Goal: Information Seeking & Learning: Learn about a topic

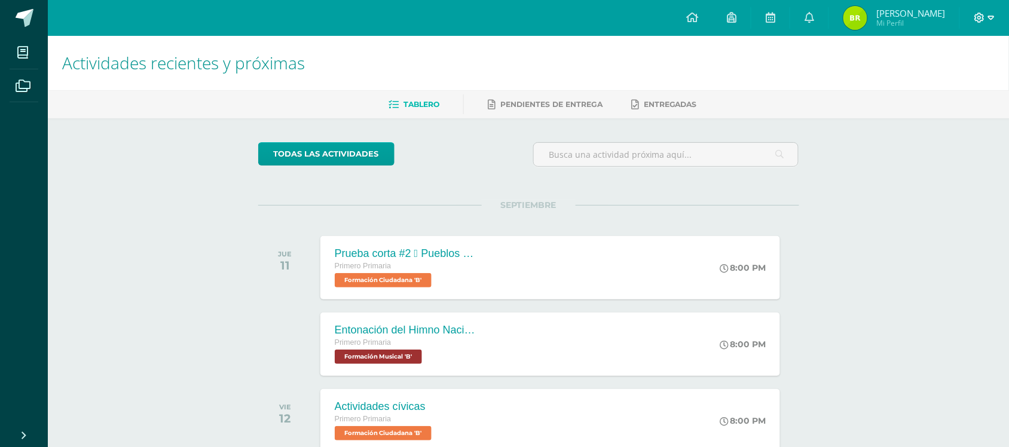
click at [992, 16] on icon at bounding box center [991, 18] width 7 height 11
click at [916, 83] on icon at bounding box center [916, 82] width 8 height 8
click at [398, 256] on div "Prueba corta #2  Pueblos de Guatemala  Símbolos patrios" at bounding box center [404, 254] width 145 height 13
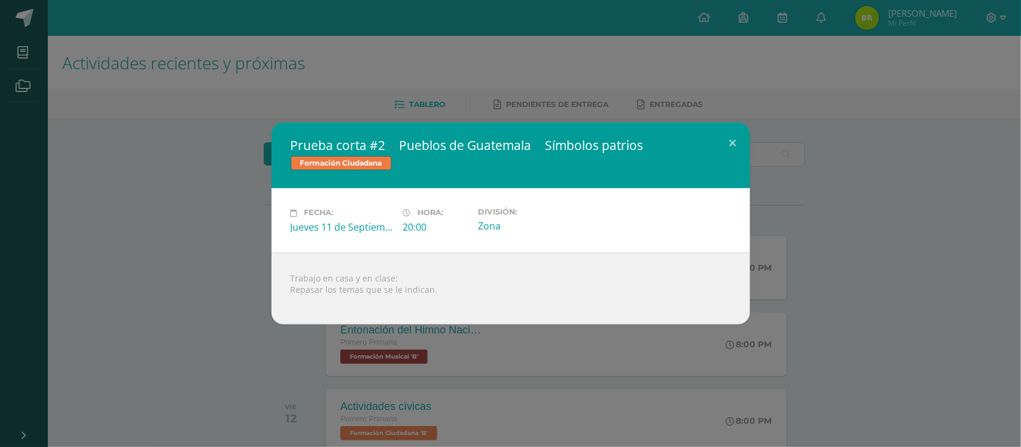
click at [166, 308] on div "Prueba corta #2  Pueblos de Guatemala  Símbolos patrios Formación Ciudadana F…" at bounding box center [510, 223] width 1011 height 201
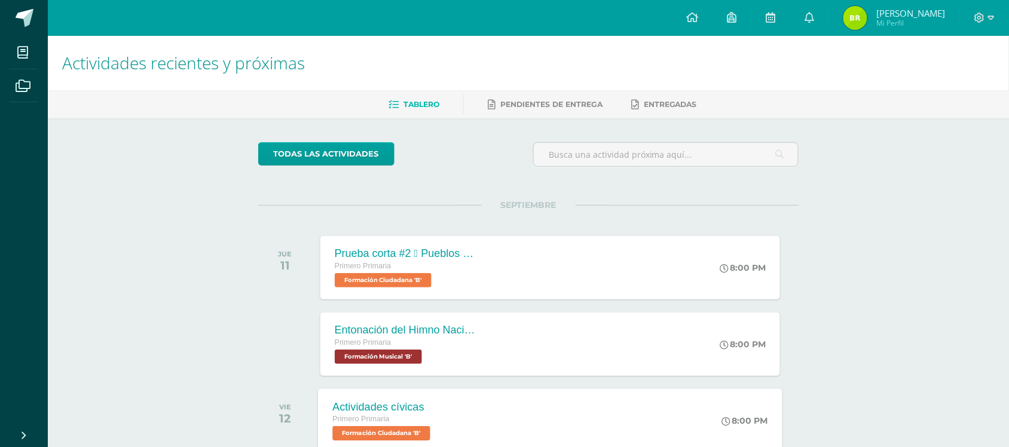
click at [371, 358] on div "Actividades cívicas" at bounding box center [382, 407] width 101 height 13
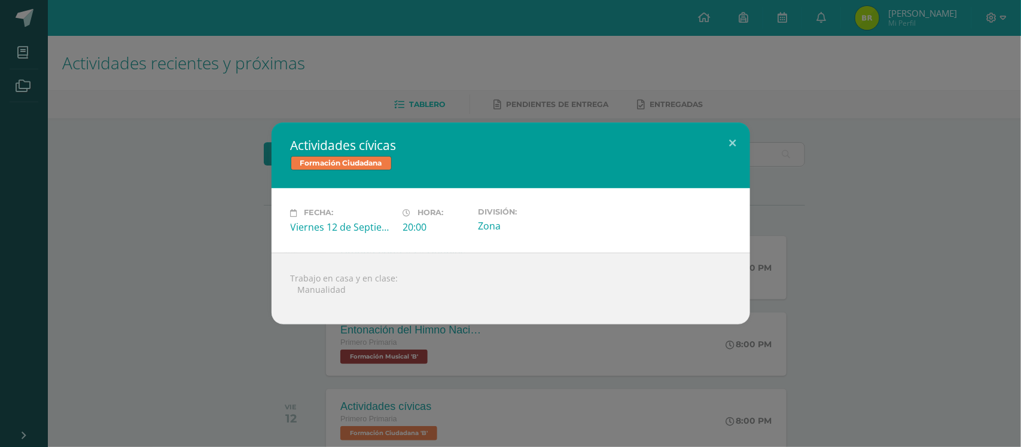
click at [140, 265] on div "Actividades cívicas Formación Ciudadana Fecha: [DATE] Hora: 20:00 División:" at bounding box center [510, 223] width 1011 height 201
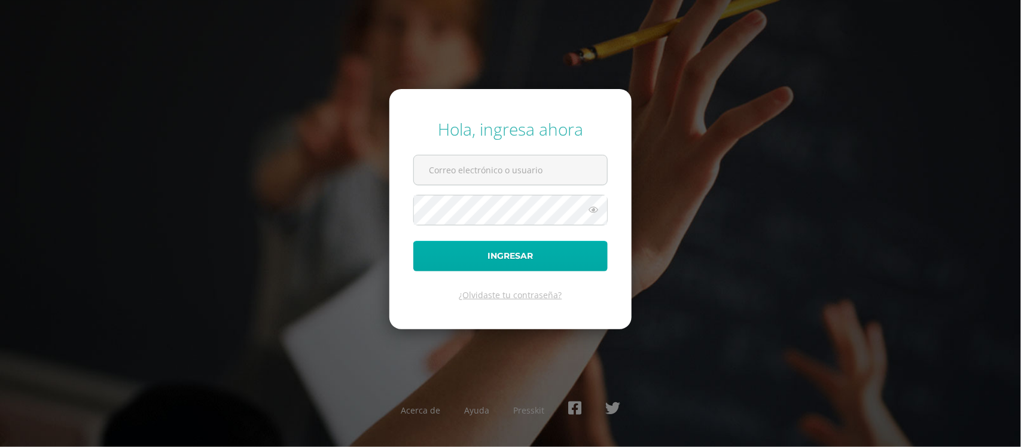
drag, startPoint x: 575, startPoint y: 158, endPoint x: 554, endPoint y: 242, distance: 86.3
click at [554, 242] on form "Hola, ingresa ahora Ingresar ¿Olvidaste tu contraseña?" at bounding box center [510, 209] width 242 height 240
type input "591@laestrella.edu.gt"
click at [494, 252] on button "Ingresar" at bounding box center [510, 256] width 194 height 30
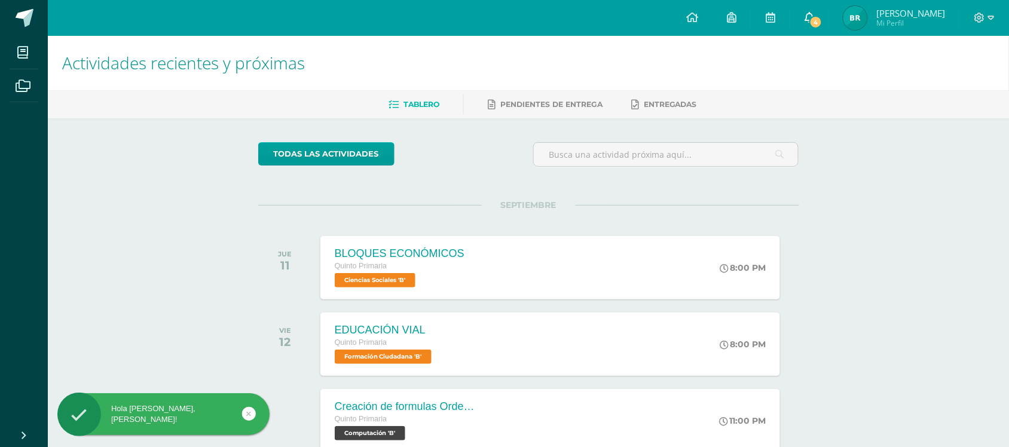
click at [808, 13] on icon at bounding box center [810, 17] width 10 height 11
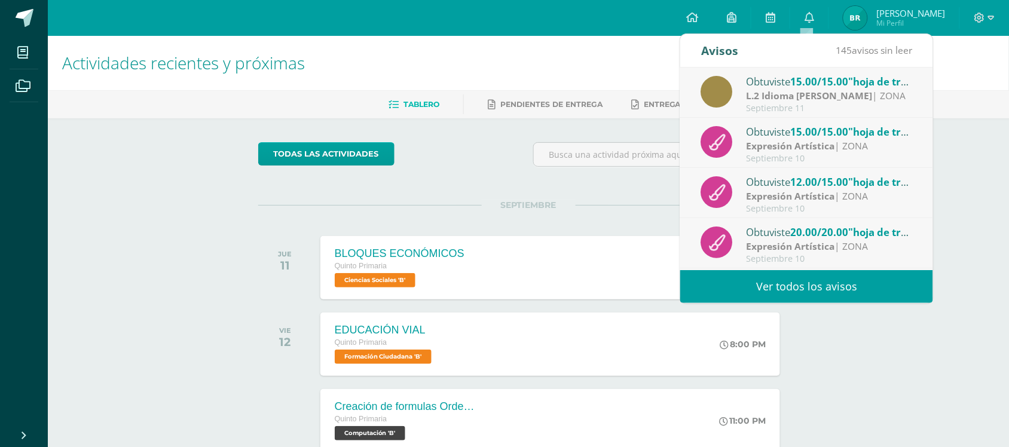
click at [882, 242] on div "Expresión Artística | ZONA" at bounding box center [830, 247] width 166 height 14
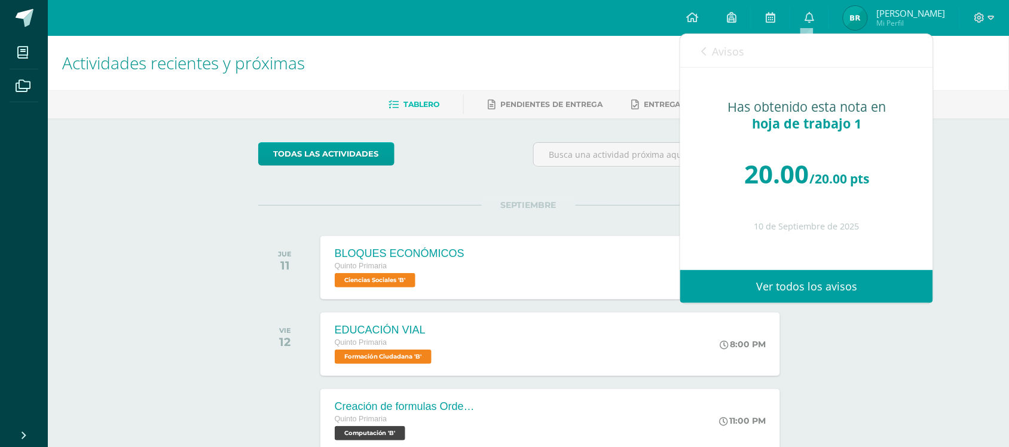
click at [720, 47] on span "Avisos" at bounding box center [728, 51] width 32 height 14
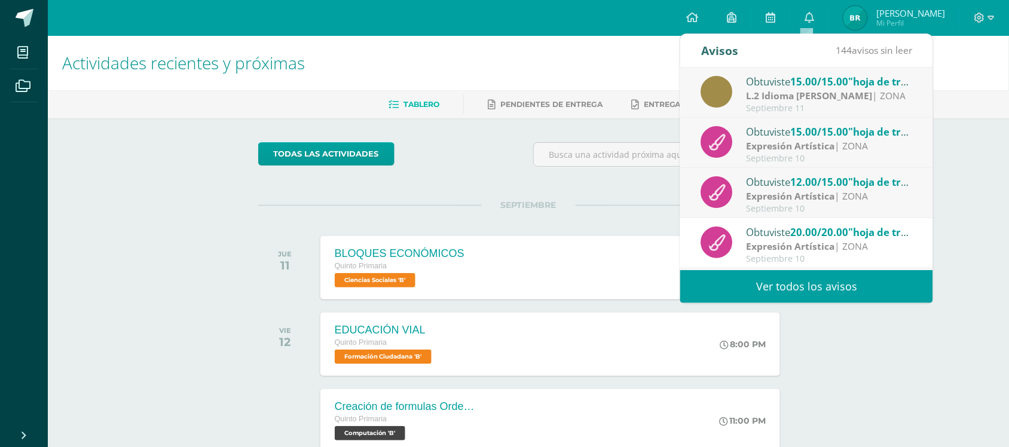
click at [808, 187] on span "12.00/15.00" at bounding box center [820, 182] width 58 height 14
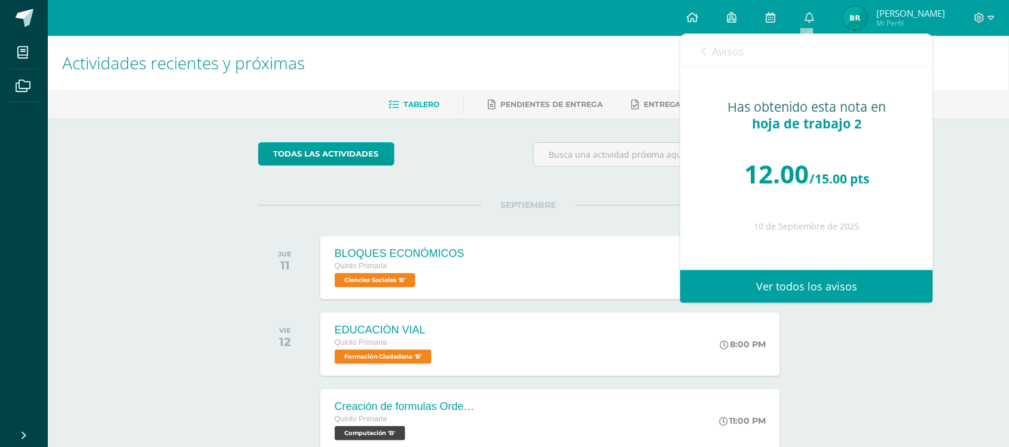
click at [715, 48] on span "Avisos" at bounding box center [728, 51] width 32 height 14
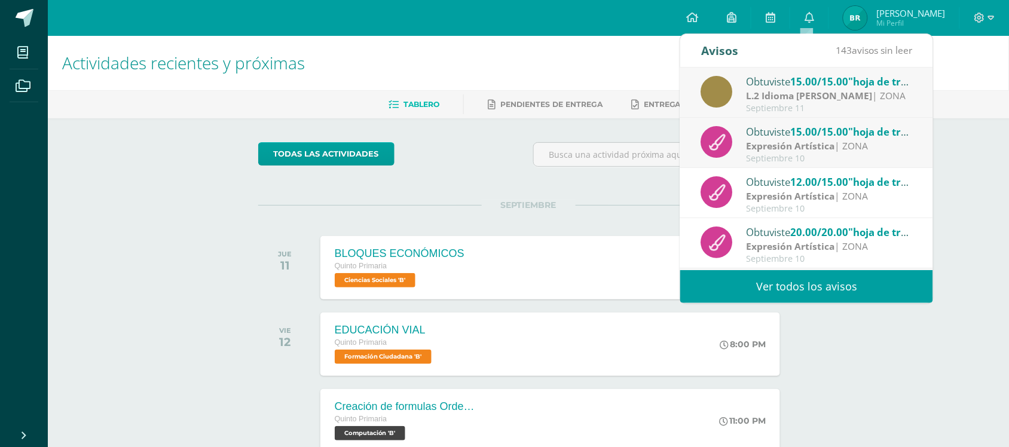
click at [764, 123] on div "Obtuviste 15.00/15.00 "hoja de trabajo 2" en Expresión Artística Expresión Artí…" at bounding box center [806, 143] width 253 height 50
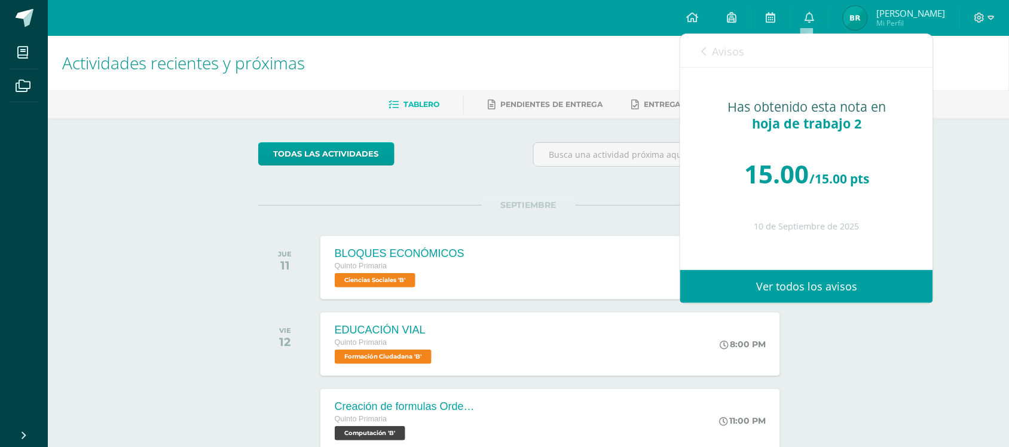
click at [713, 36] on link "Avisos" at bounding box center [722, 51] width 43 height 34
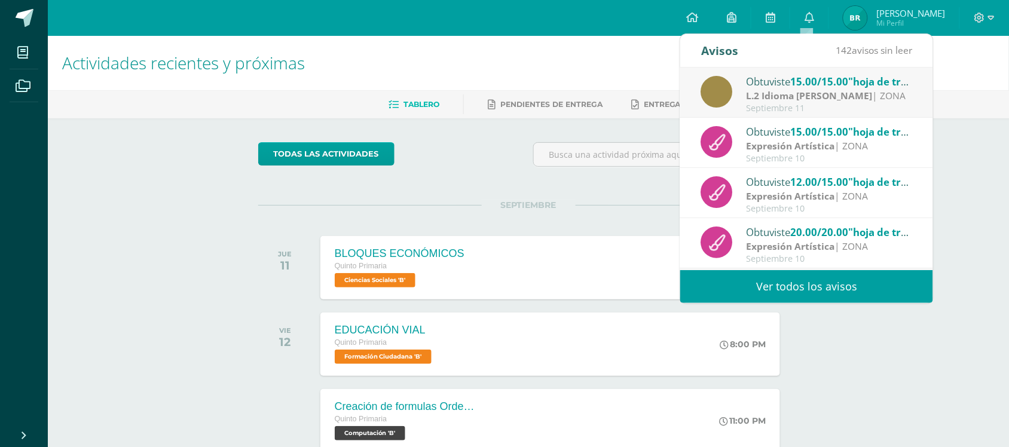
click at [727, 80] on div at bounding box center [717, 92] width 32 height 32
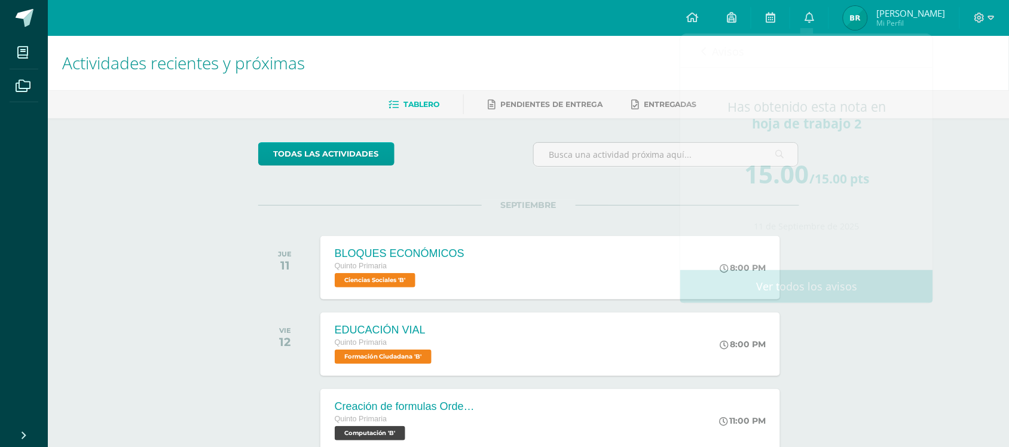
click at [534, 59] on h1 "Actividades recientes y próximas" at bounding box center [528, 63] width 933 height 54
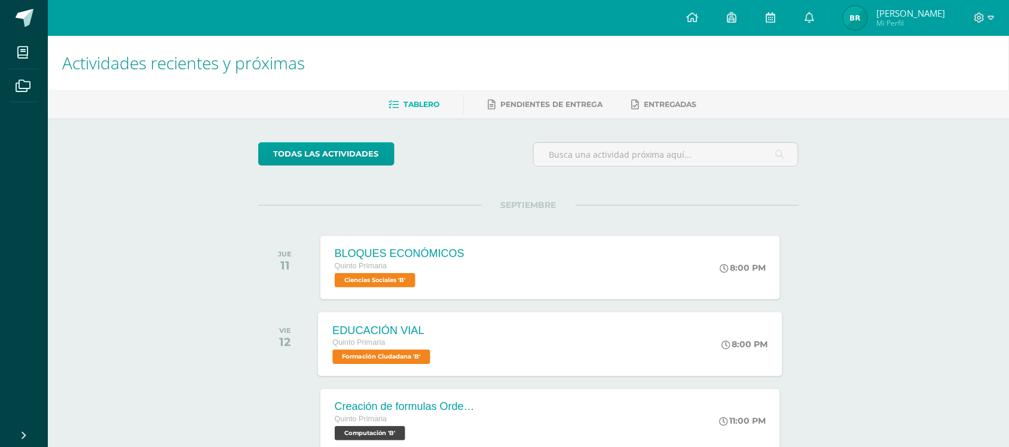
click at [428, 320] on div "EDUCACIÓN VIAL Quinto Primaria Formación Ciudadana 'B'" at bounding box center [383, 344] width 130 height 64
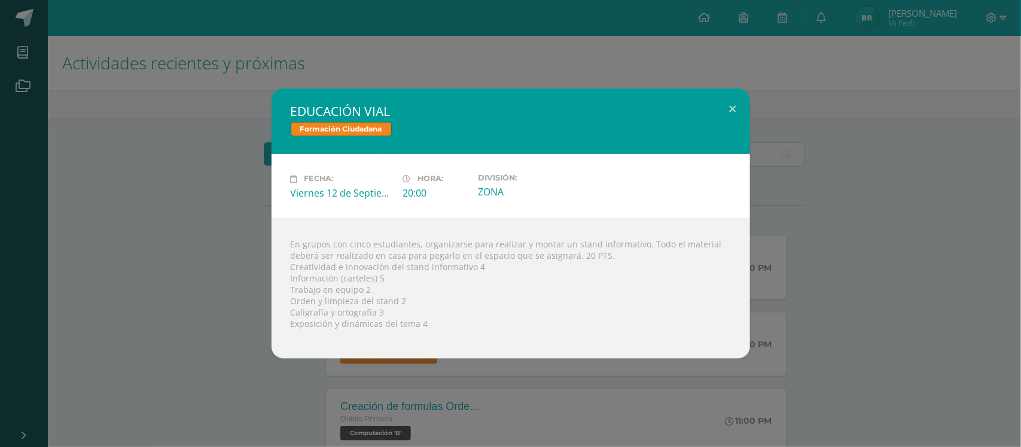
click at [118, 317] on div "EDUCACIÓN VIAL Formación Ciudadana Fecha: [DATE] Hora: 20:00 División:" at bounding box center [510, 223] width 1011 height 270
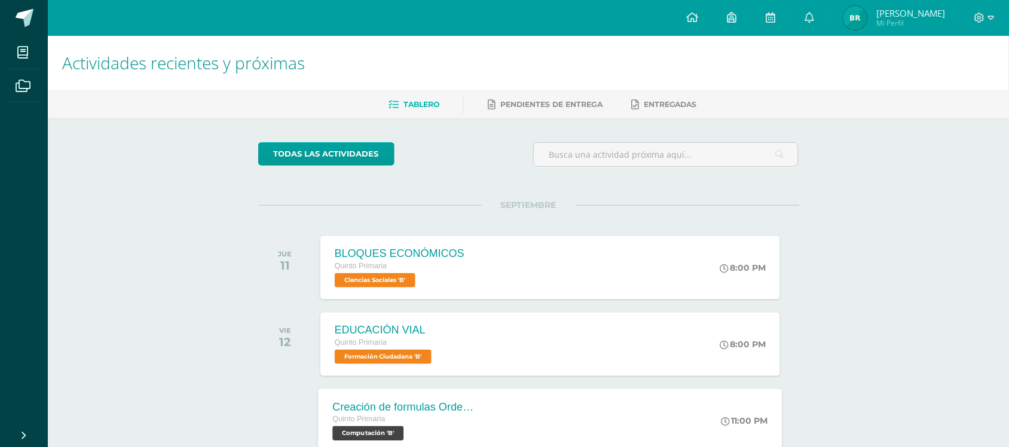
click at [402, 418] on div "Quinto Primaria" at bounding box center [404, 419] width 145 height 13
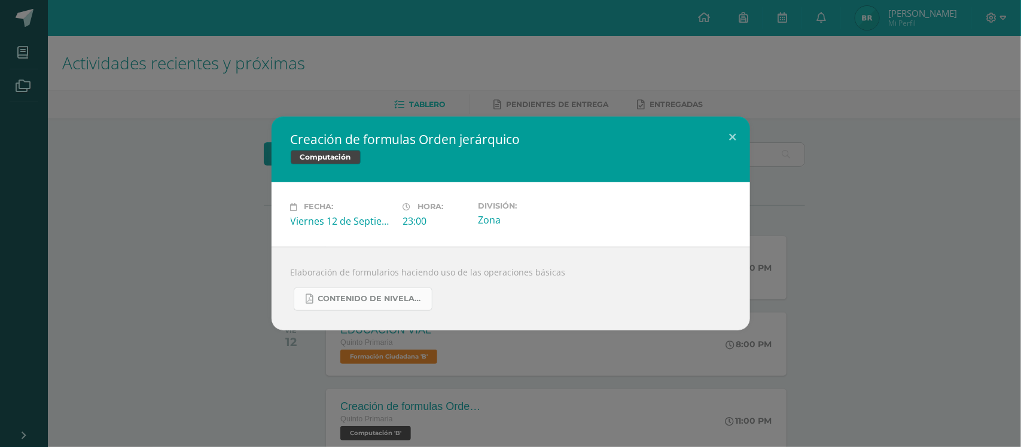
click at [375, 292] on link "Contenido de Nivelación para Quinto Primaria.pdf" at bounding box center [363, 299] width 139 height 23
click at [213, 368] on div "Creación de formulas Orden jerárquico Computación Fecha: [DATE] Hora: 23:00 Div…" at bounding box center [510, 223] width 1021 height 447
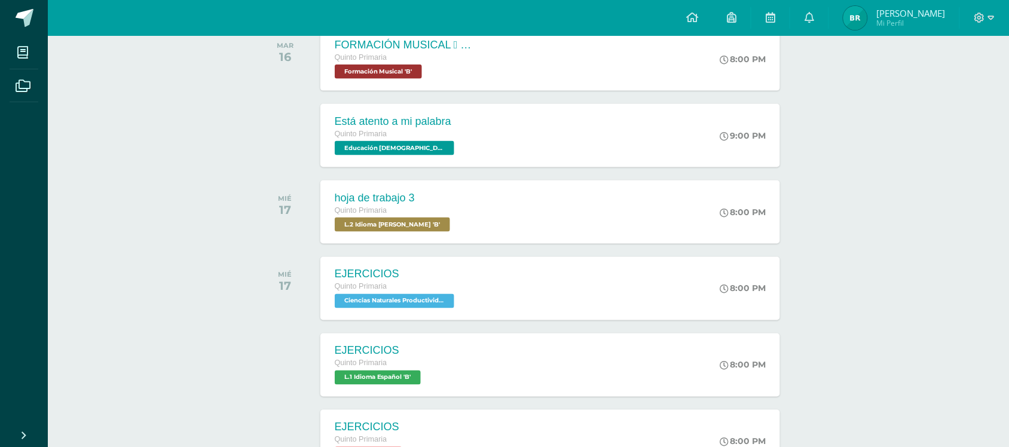
scroll to position [468, 0]
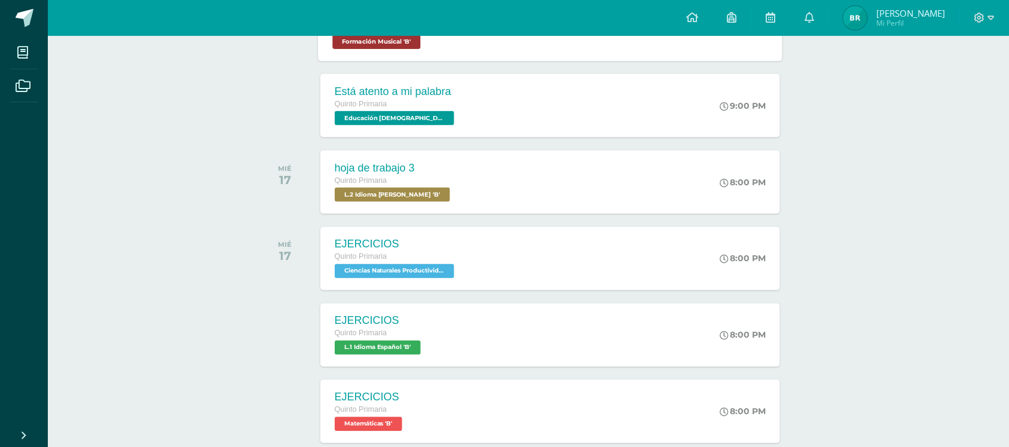
click at [407, 37] on span "Formación Musical 'B'" at bounding box center [376, 42] width 88 height 14
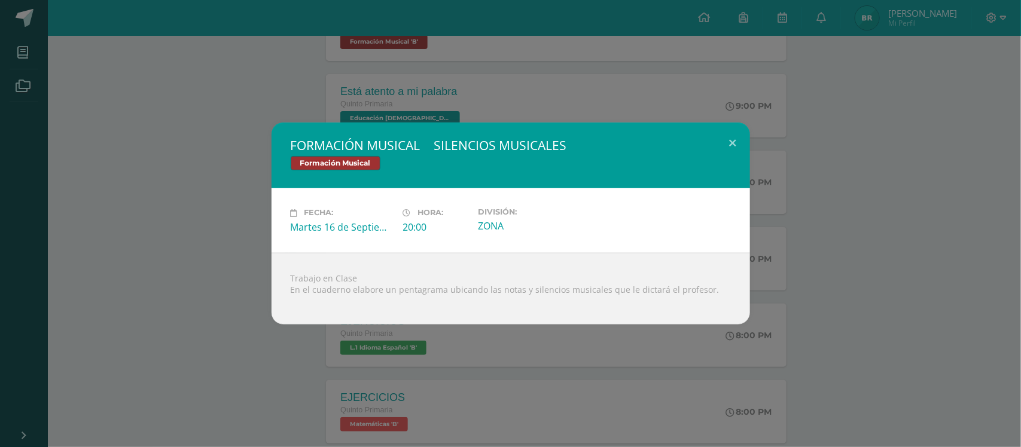
click at [289, 389] on div "FORMACIÓN MUSICAL  SILENCIOS MUSICALES Formación Musical Fecha: [DATE] Hora: 2…" at bounding box center [510, 223] width 1021 height 447
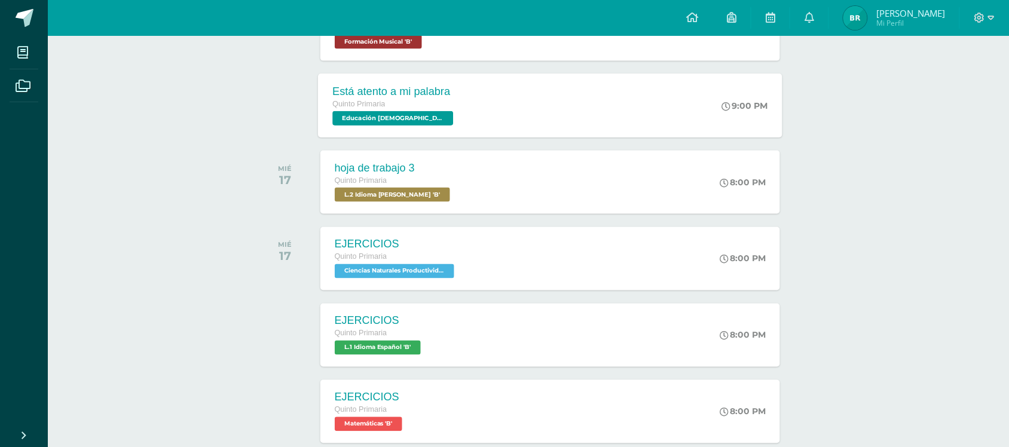
click at [399, 103] on div "Quinto Primaria" at bounding box center [394, 104] width 124 height 13
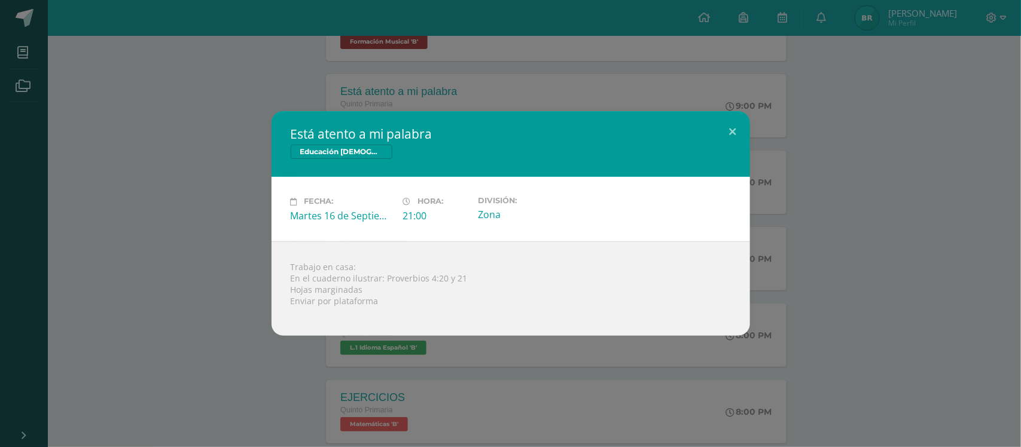
click at [185, 252] on div "Está atento a mi palabra Educación Cristiana Fecha: Martes 16 de Septiembre Hor…" at bounding box center [510, 223] width 1011 height 224
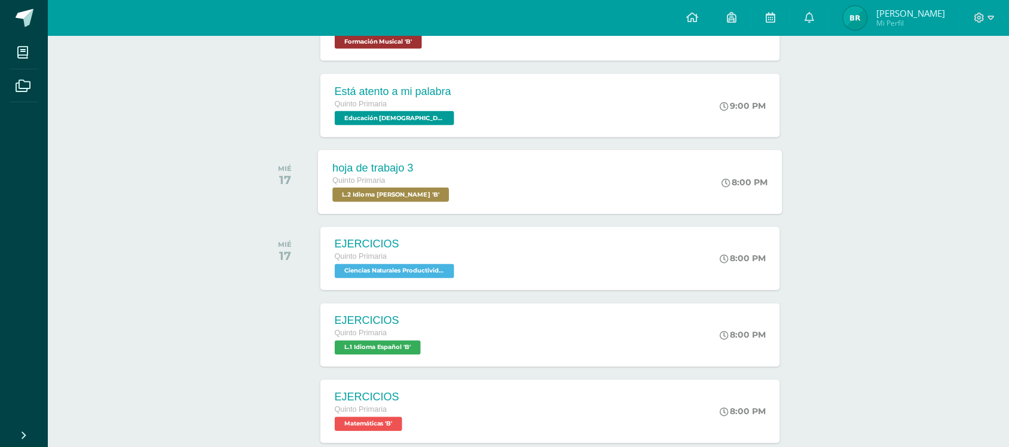
click at [447, 190] on span "L.2 Idioma Maya Kaqchikel 'B'" at bounding box center [390, 195] width 117 height 14
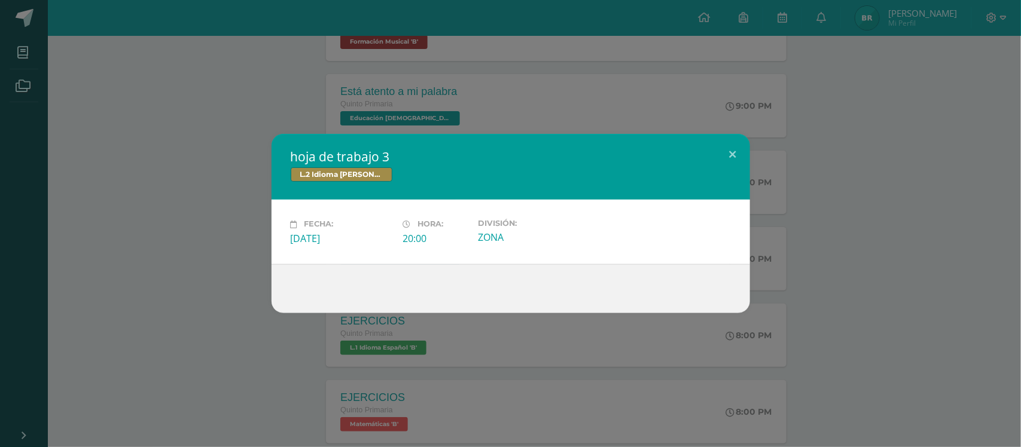
click at [148, 231] on div "hoja de trabajo 3 L.2 Idioma Maya Kaqchikel Fecha: Miércoles 17 de Septiembre H…" at bounding box center [510, 223] width 1011 height 179
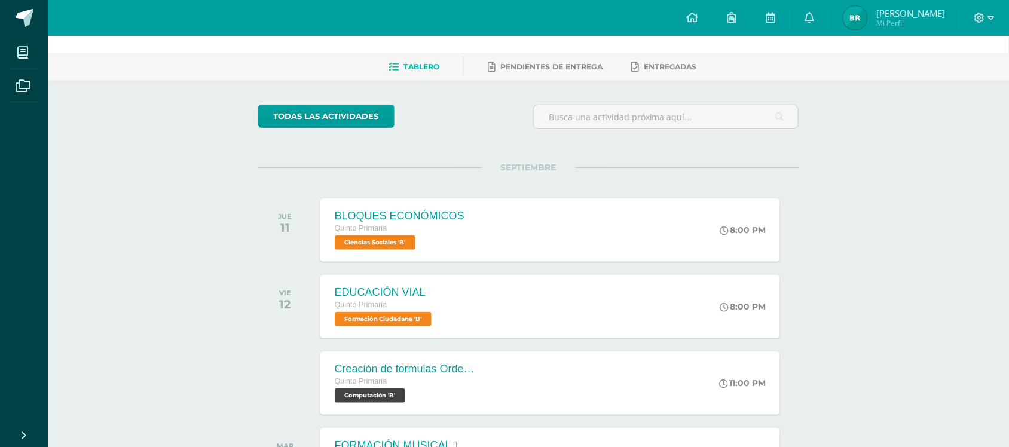
scroll to position [0, 0]
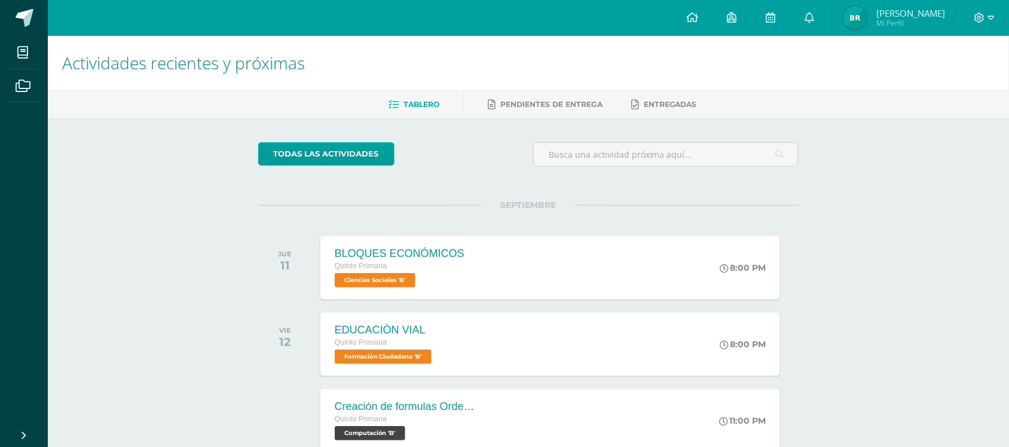
click at [462, 145] on div "todas las Actividades" at bounding box center [368, 159] width 230 height 34
